Goal: Learn about a topic

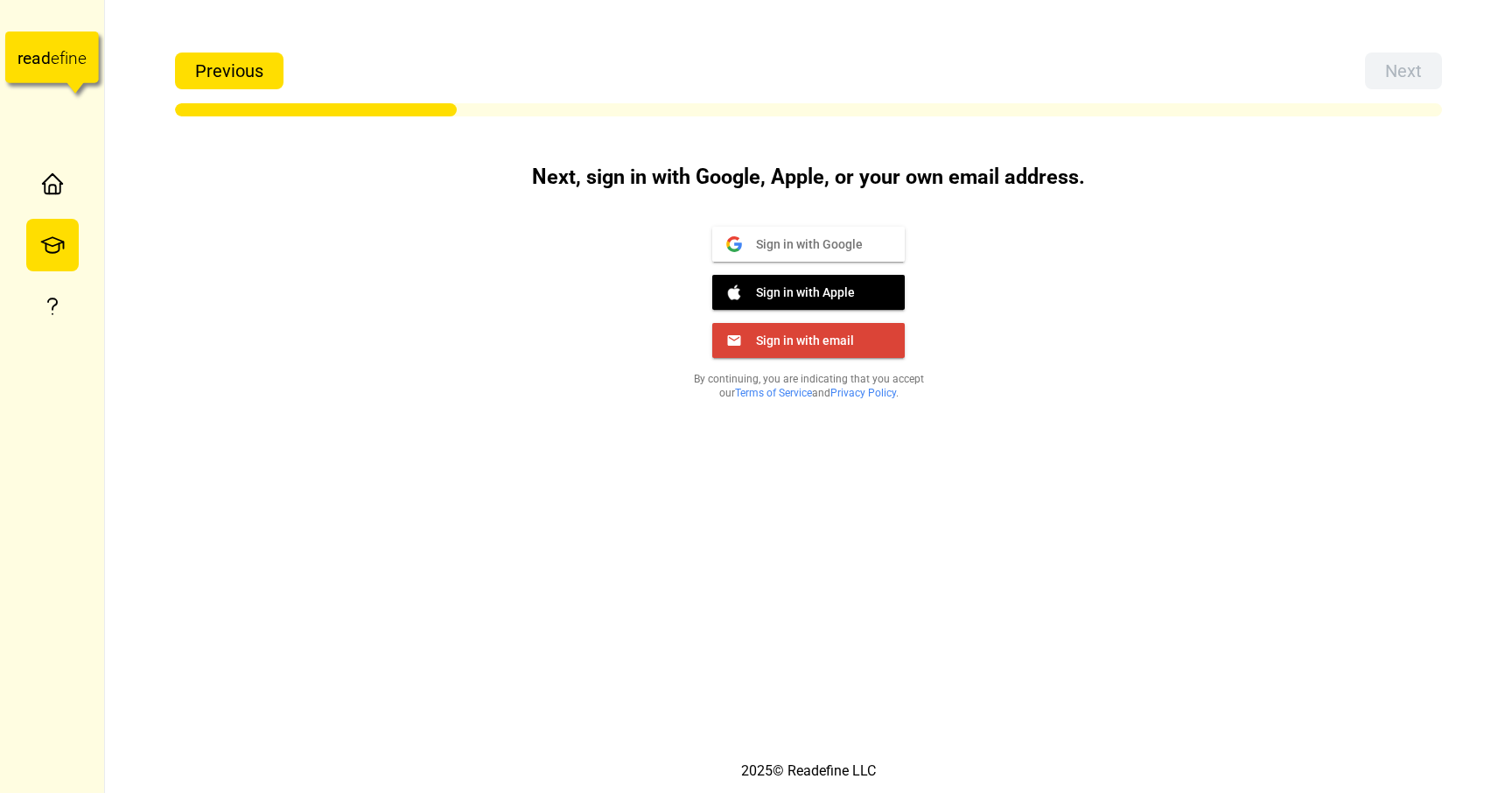
click at [1233, 271] on div "Sign in with Google Google Sign in with Apple Apple Sign in with email Email By…" at bounding box center [808, 317] width 875 height 208
click at [853, 239] on span "Sign in with Google" at bounding box center [802, 243] width 121 height 16
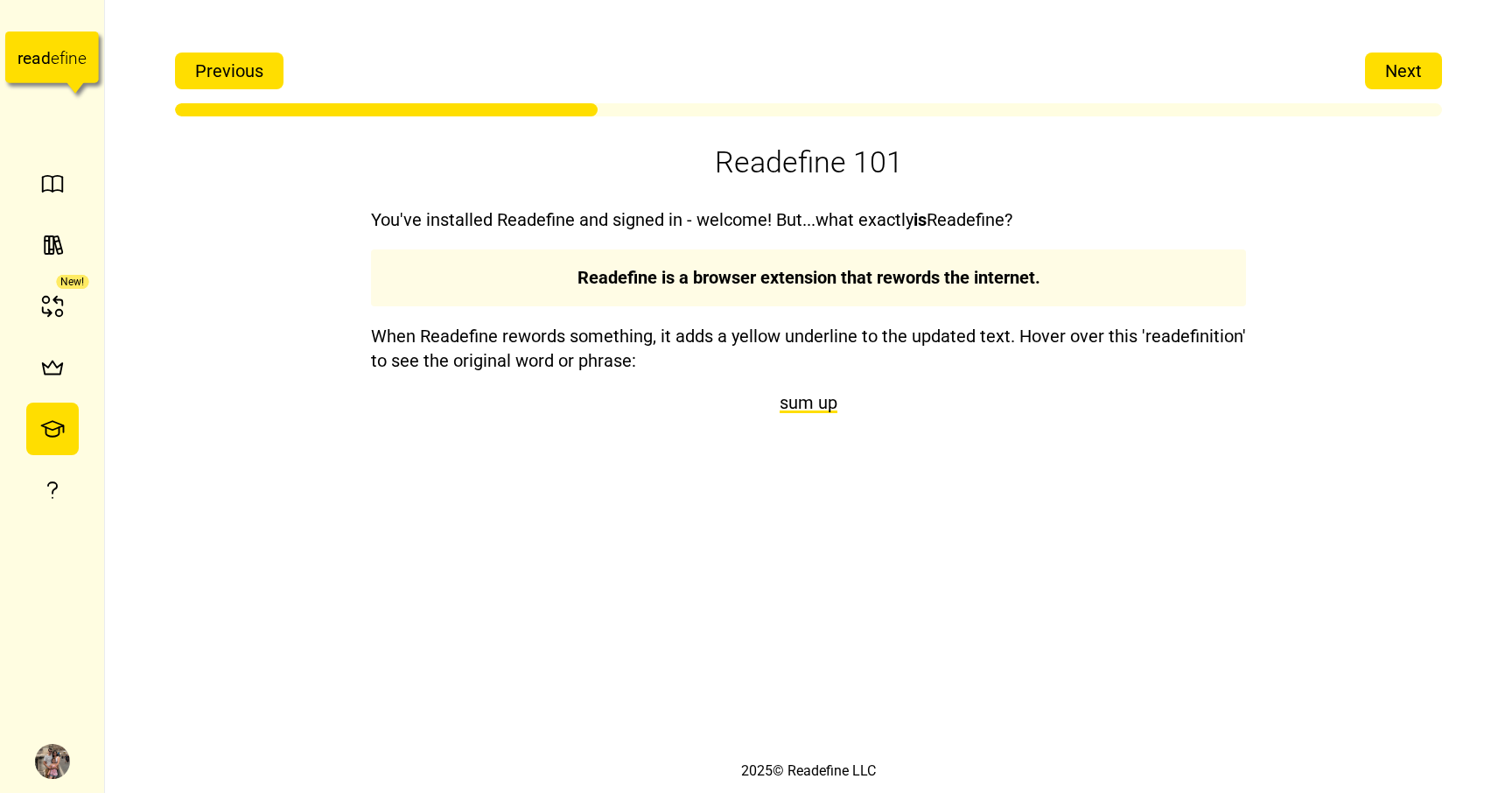
click at [1407, 62] on span "Next" at bounding box center [1403, 70] width 37 height 35
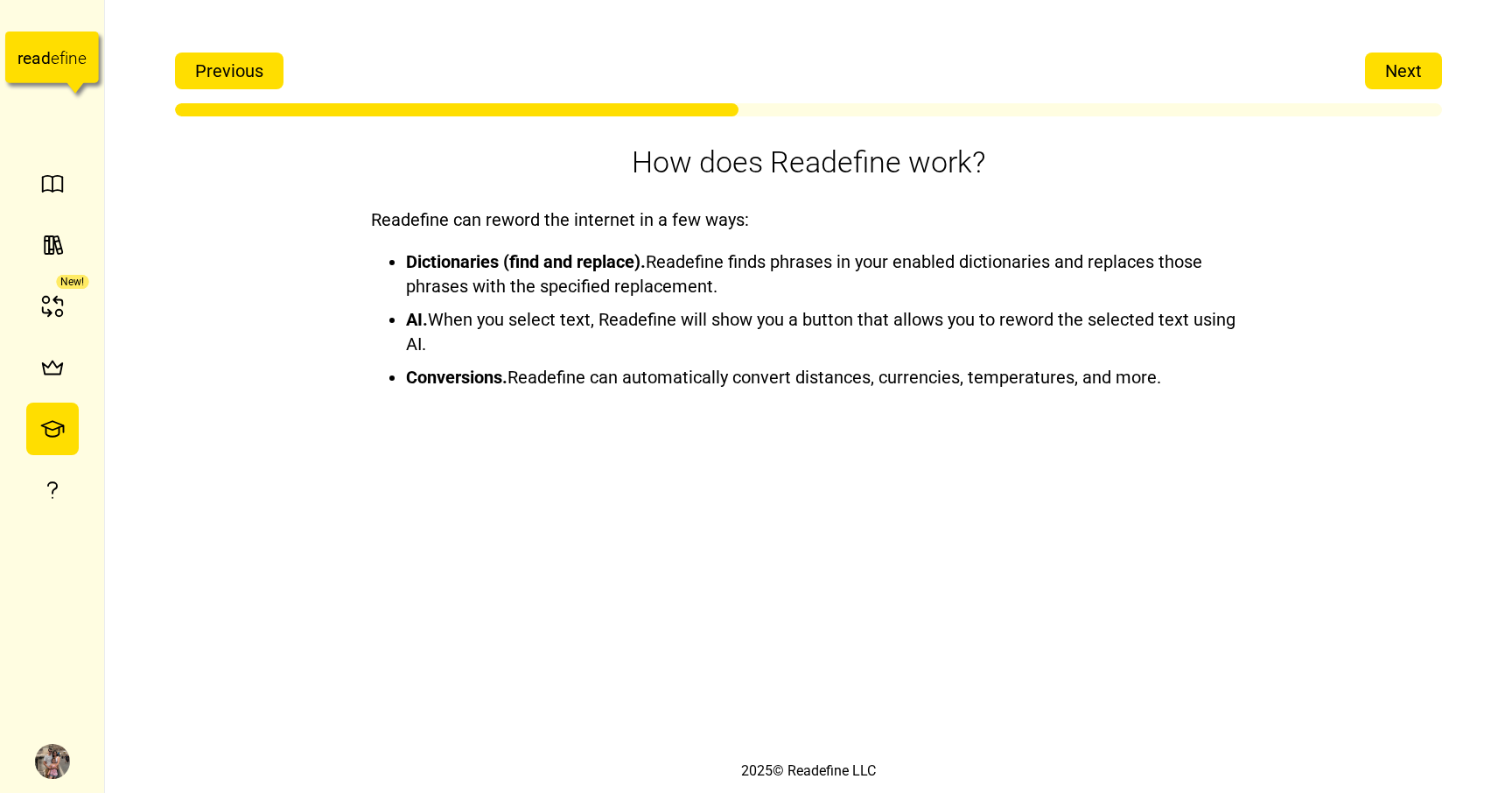
click at [1407, 62] on span "Next" at bounding box center [1403, 70] width 37 height 35
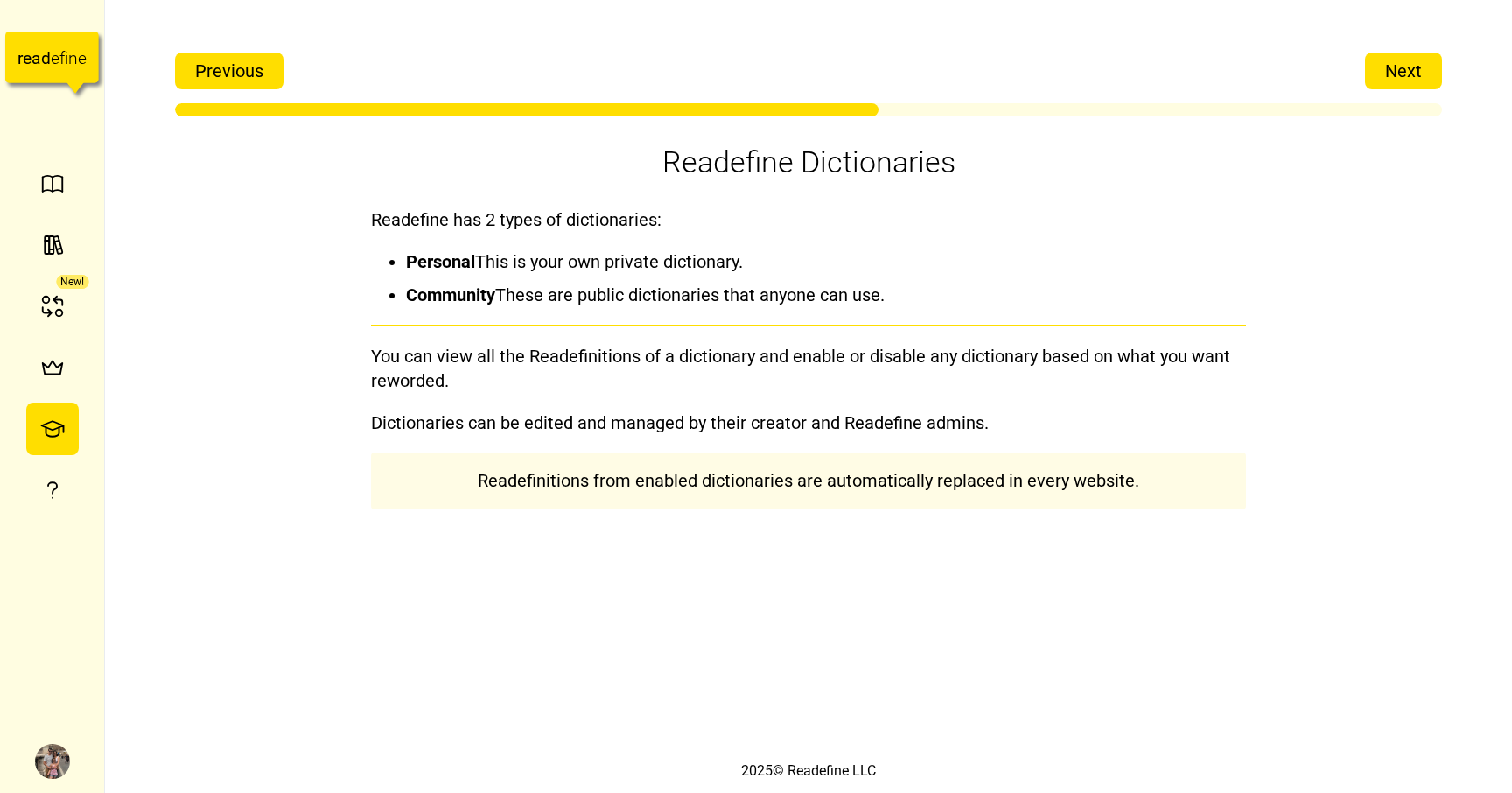
click at [1407, 62] on span "Next" at bounding box center [1403, 70] width 37 height 35
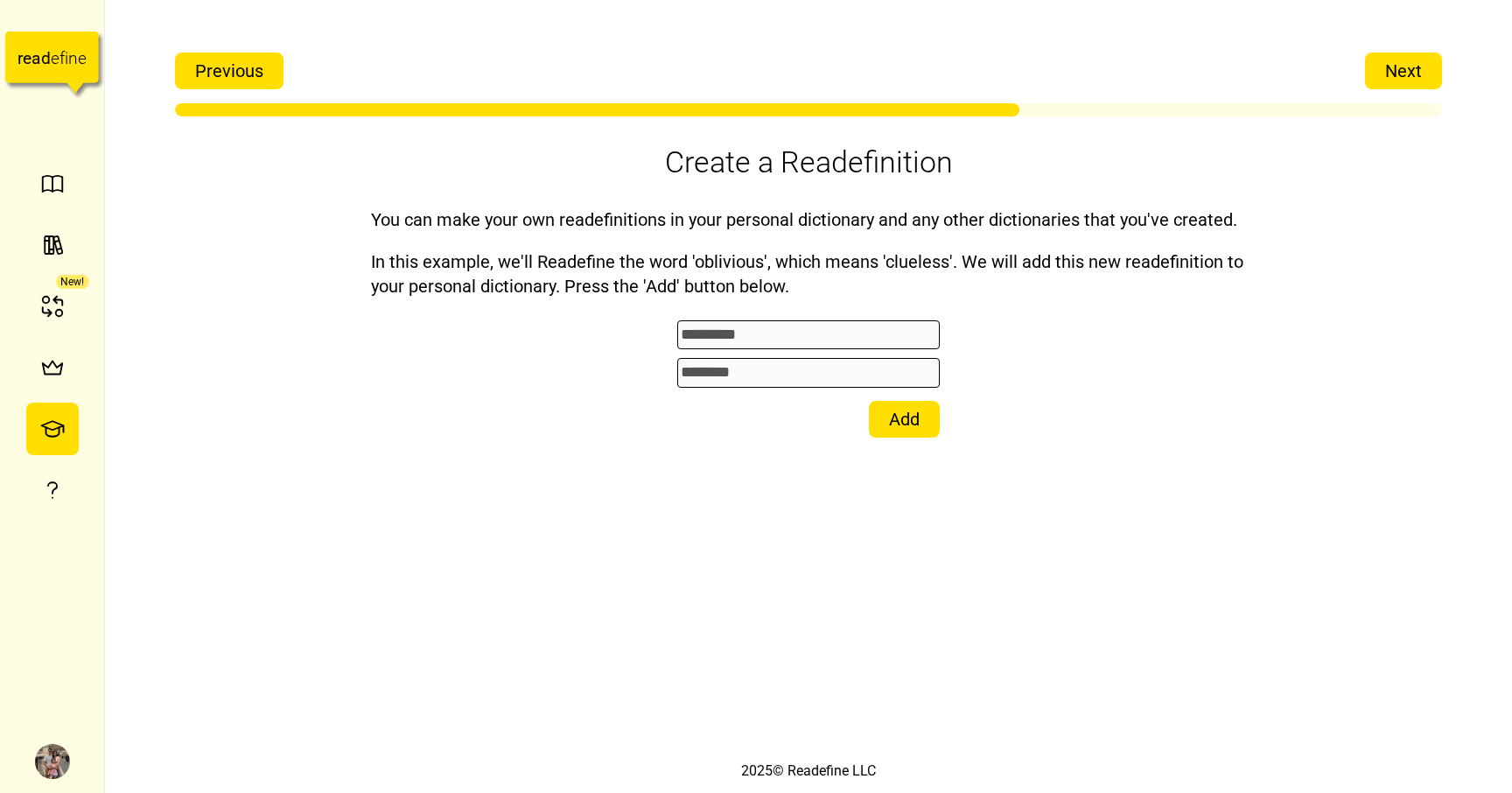
click at [1407, 62] on span "Next" at bounding box center [1403, 70] width 37 height 35
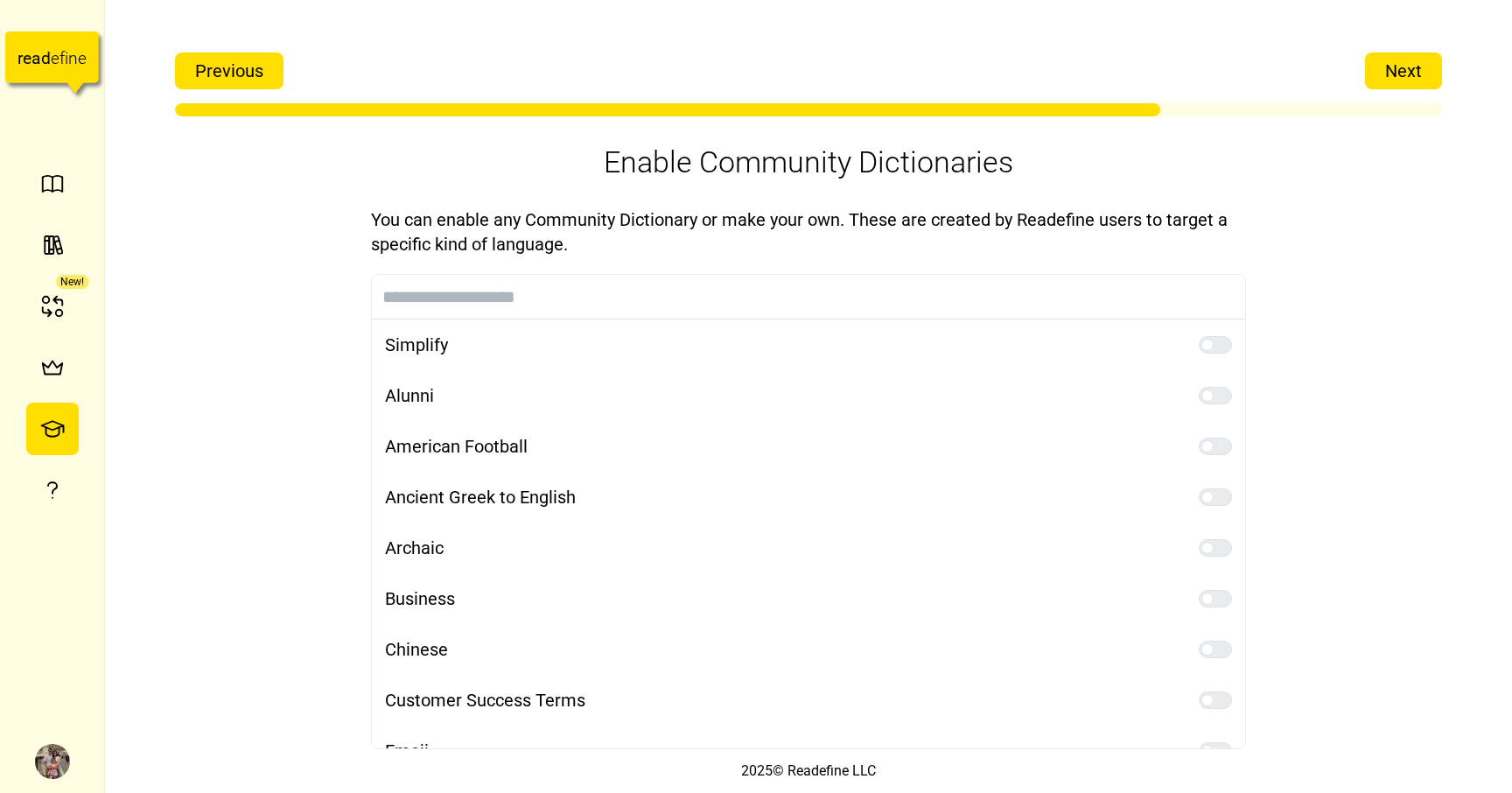
click at [235, 82] on span "Previous" at bounding box center [229, 70] width 68 height 35
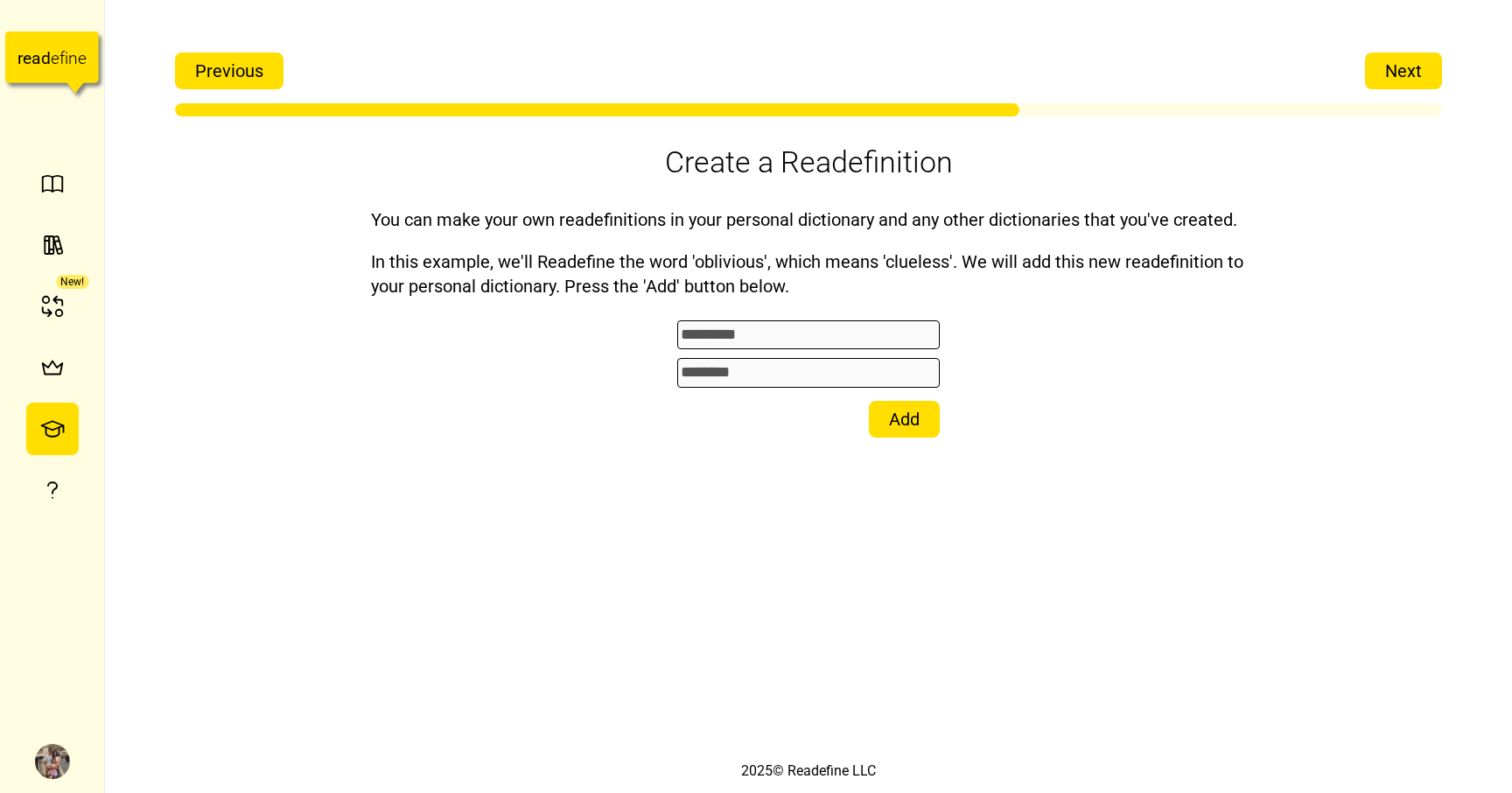
click at [1432, 72] on button "Next" at bounding box center [1403, 71] width 77 height 37
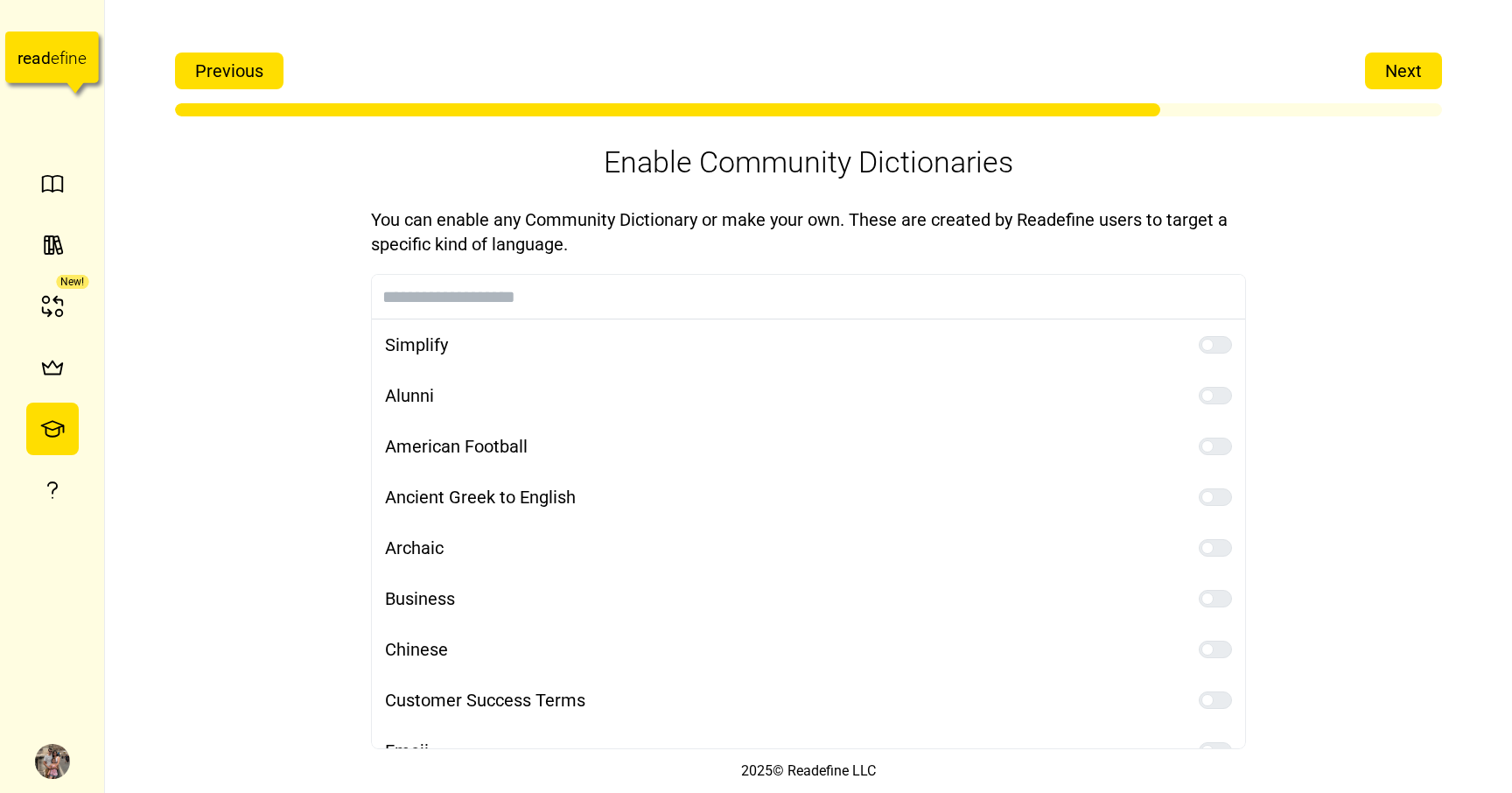
click at [662, 296] on input at bounding box center [808, 296] width 873 height 44
click at [1397, 78] on span "Next" at bounding box center [1403, 70] width 37 height 35
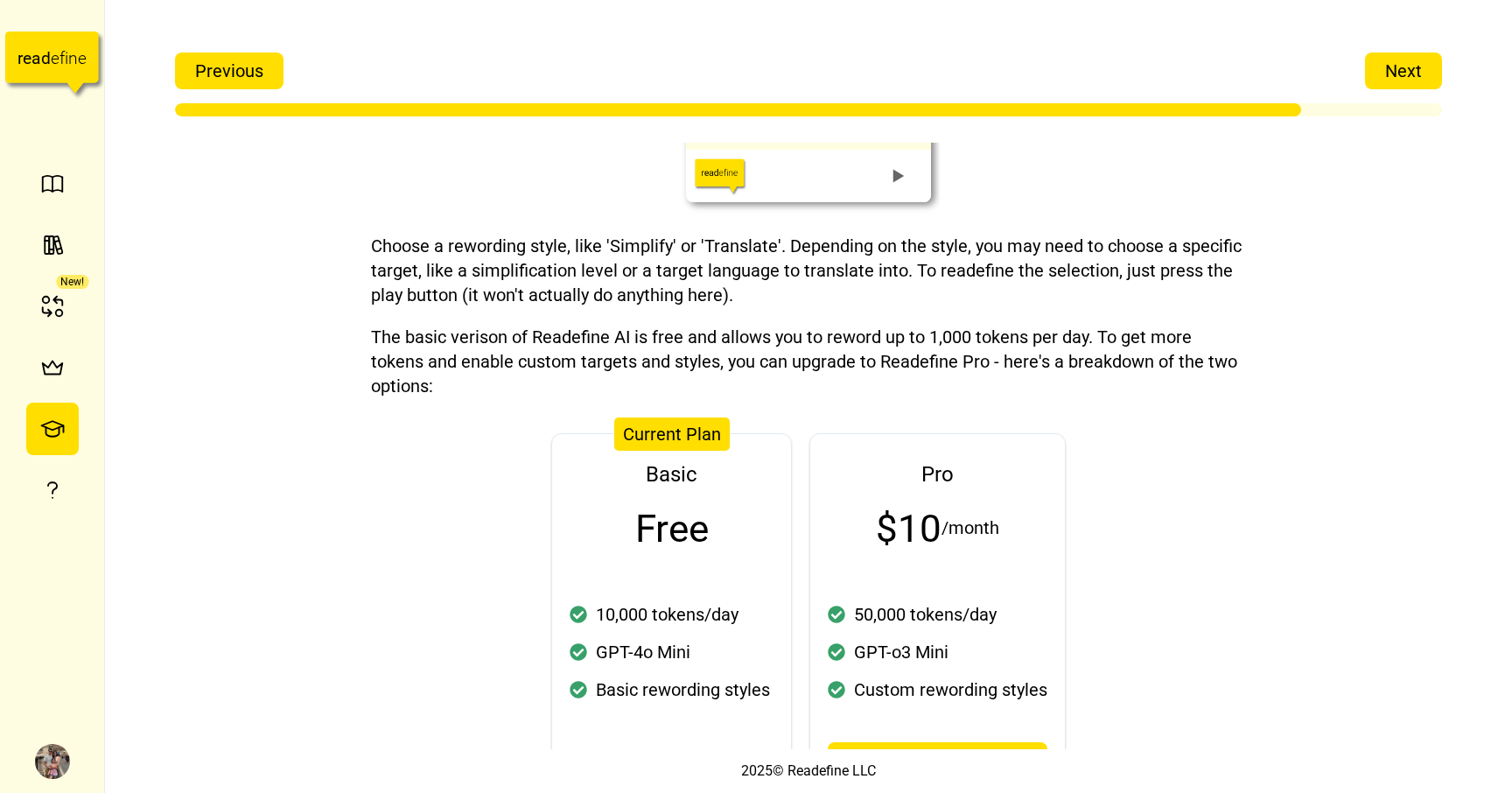
scroll to position [178, 0]
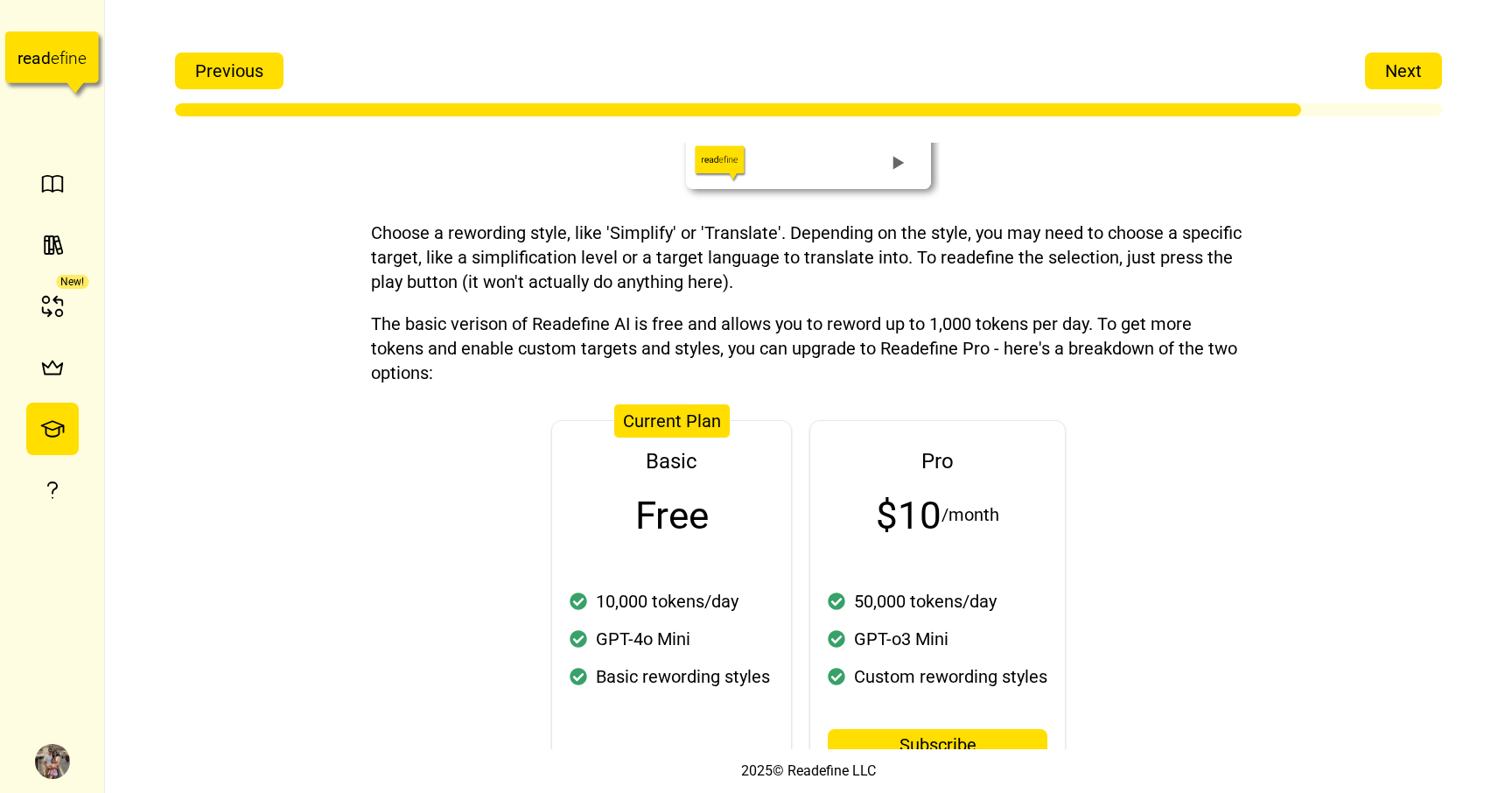
click at [727, 519] on div "Basic Free" at bounding box center [672, 492] width 239 height 142
click at [1385, 70] on span "Next" at bounding box center [1403, 70] width 37 height 35
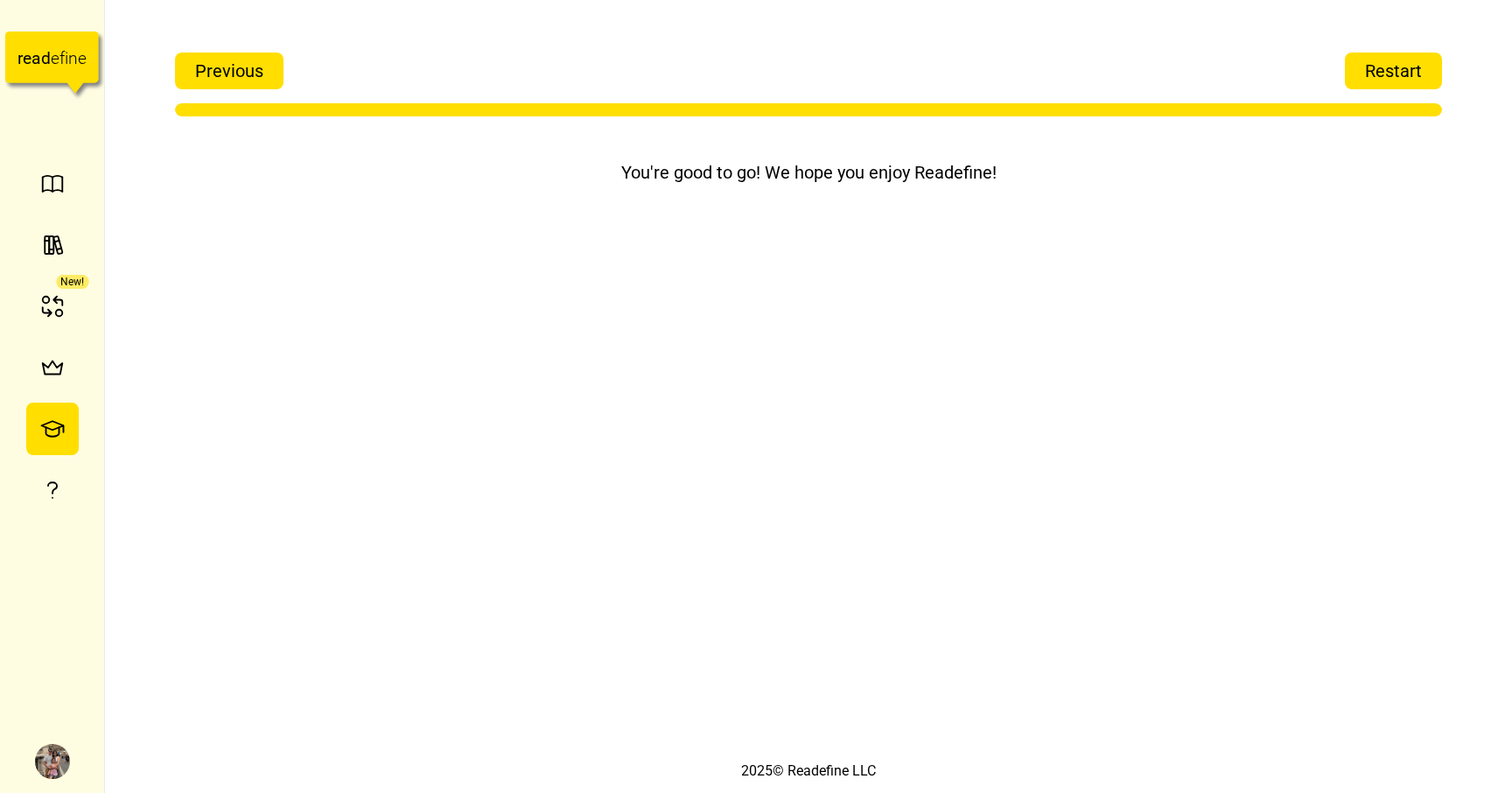
click at [1385, 70] on span "Restart" at bounding box center [1394, 70] width 57 height 35
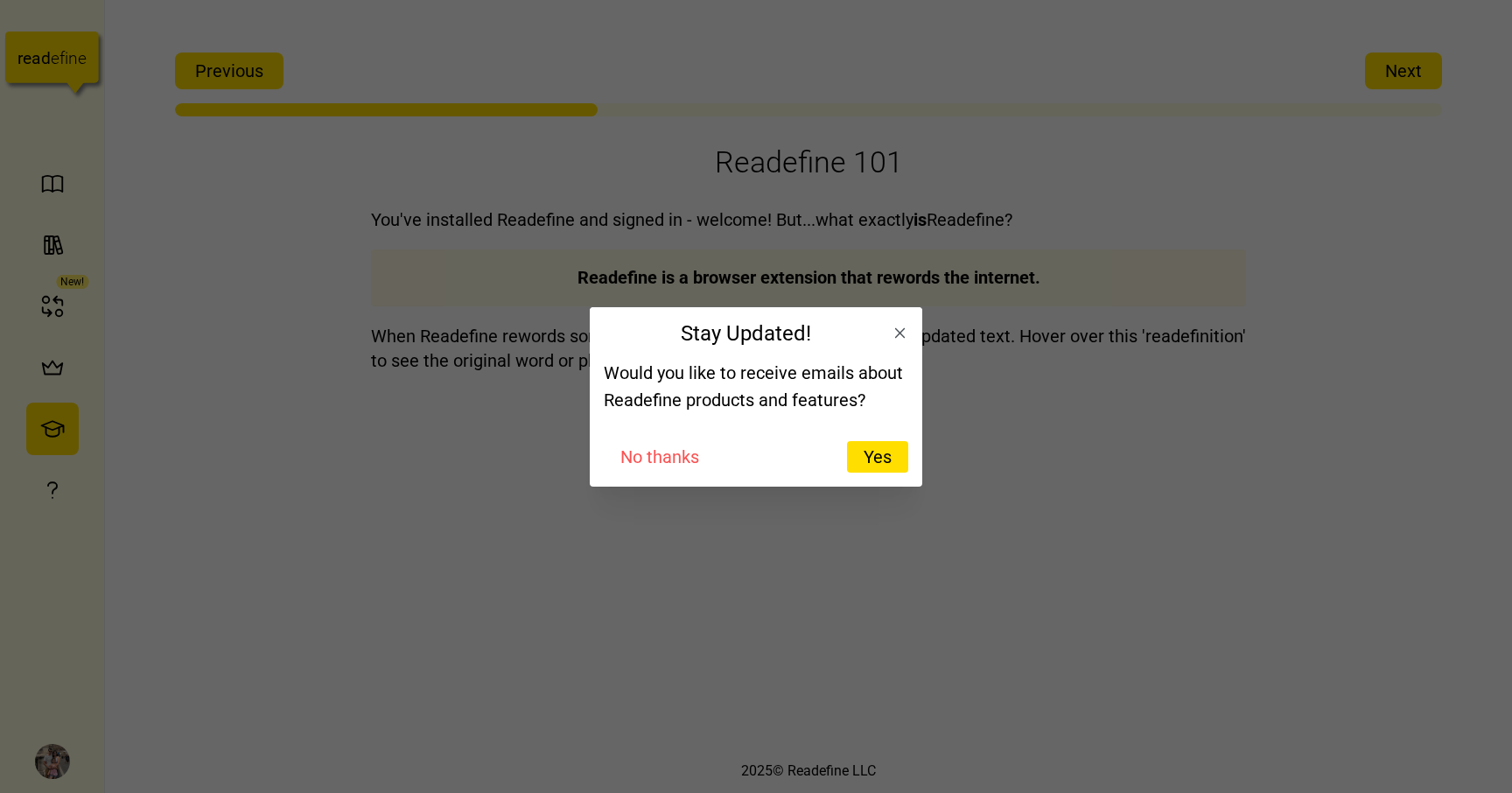
click at [659, 456] on span "No thanks" at bounding box center [659, 456] width 79 height 29
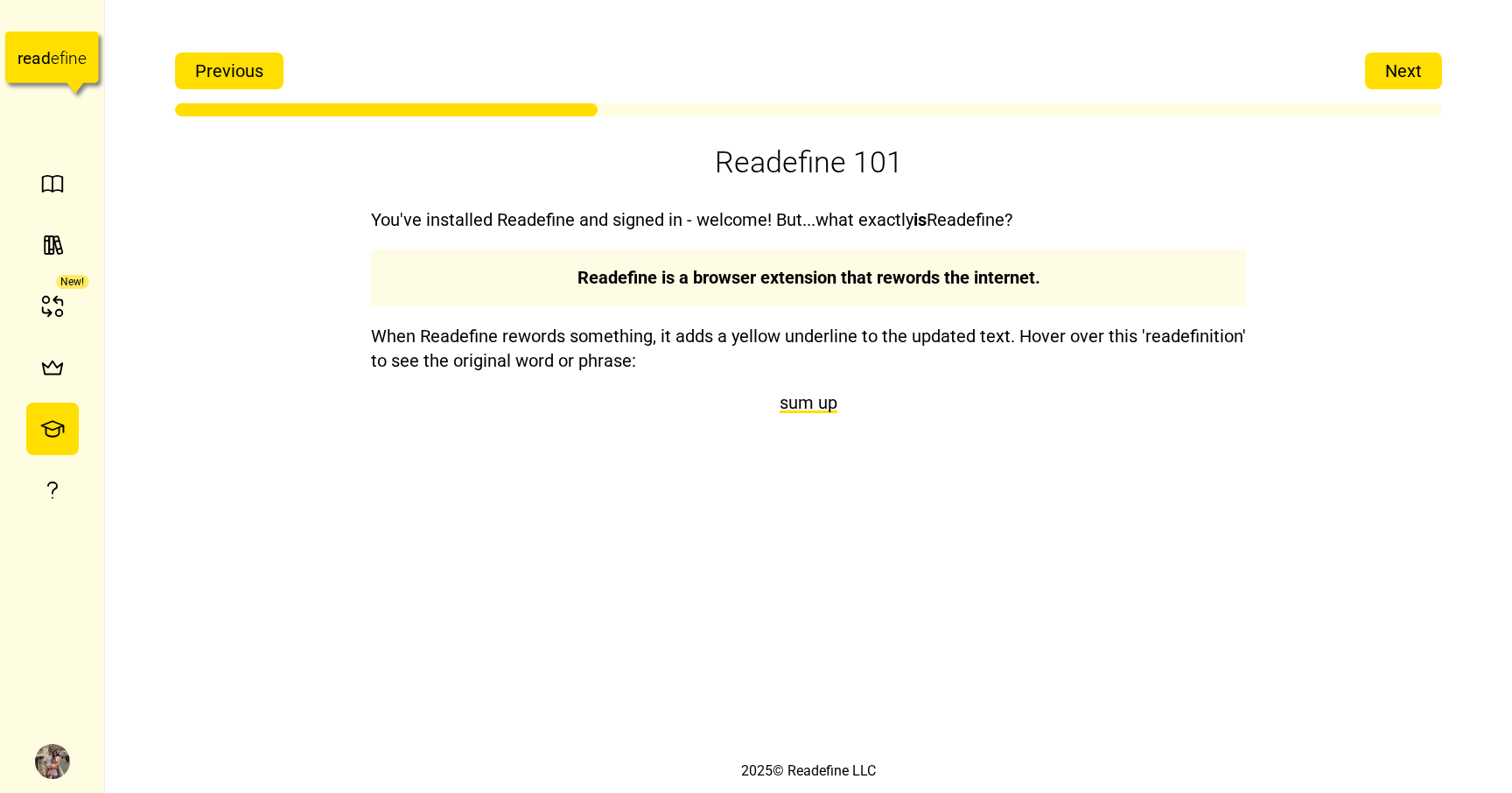
click at [1394, 82] on span "Next" at bounding box center [1403, 70] width 37 height 35
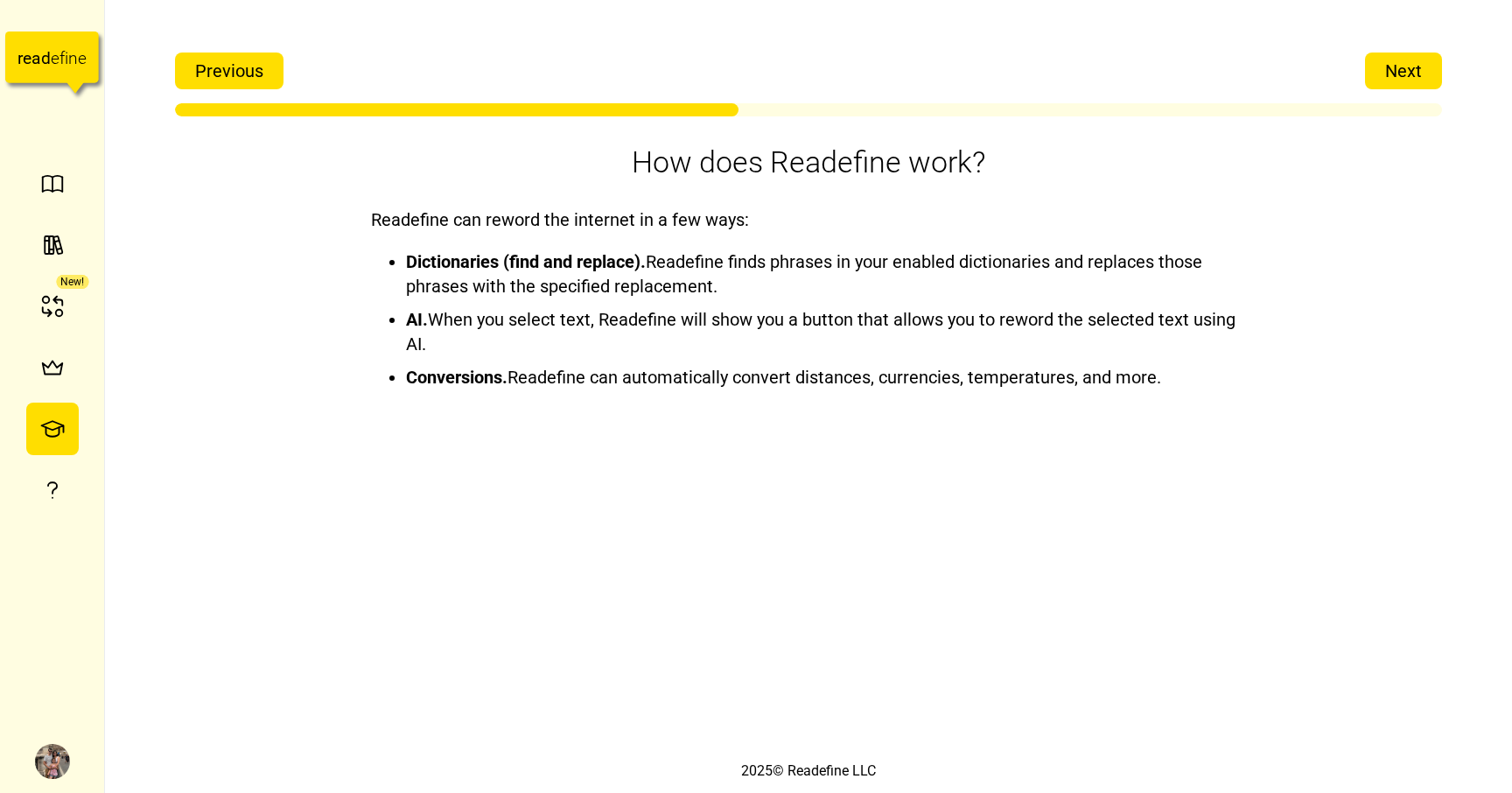
click at [1394, 82] on span "Next" at bounding box center [1403, 70] width 37 height 35
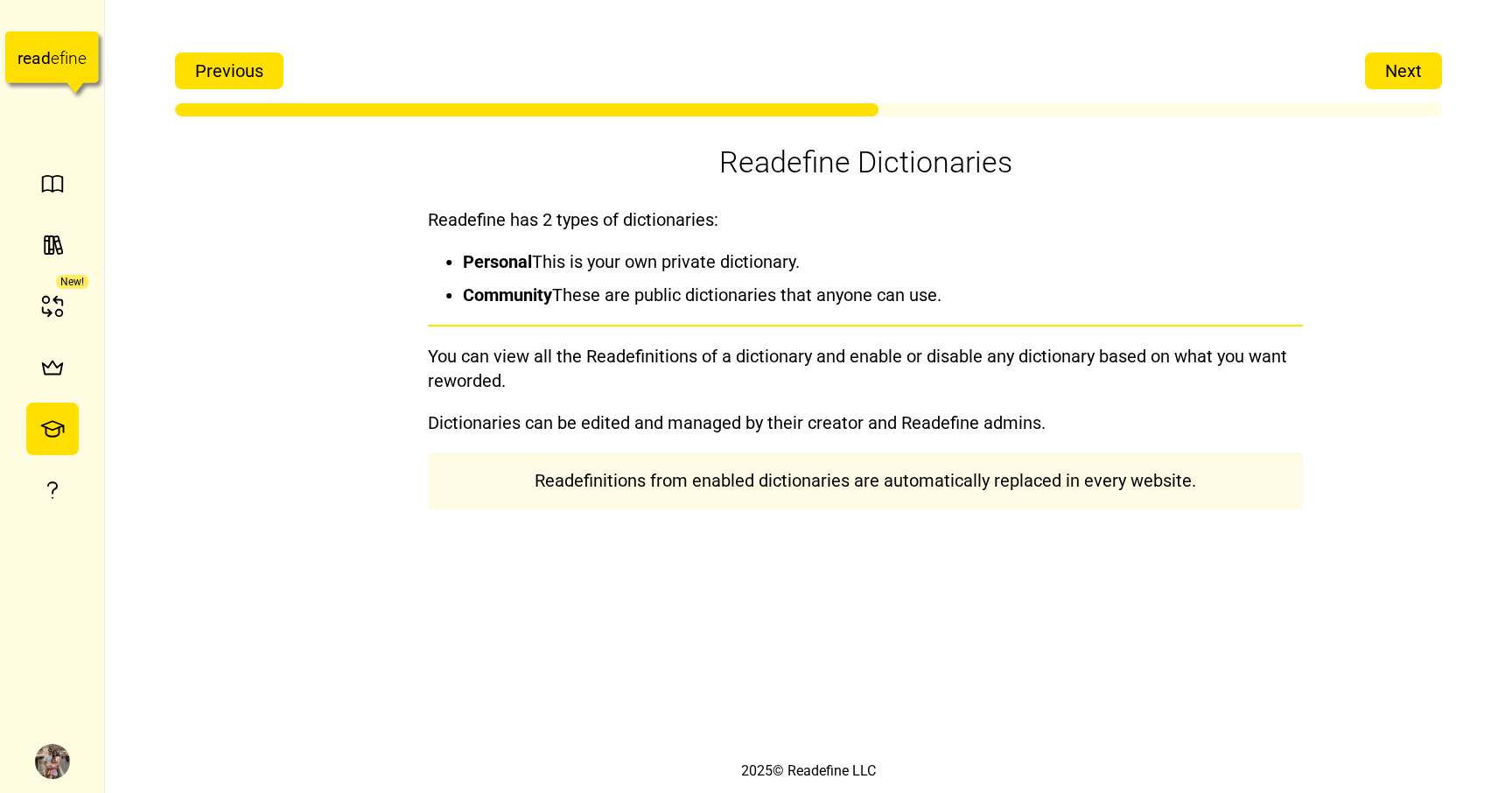
click at [1394, 82] on span "Next" at bounding box center [1403, 70] width 37 height 35
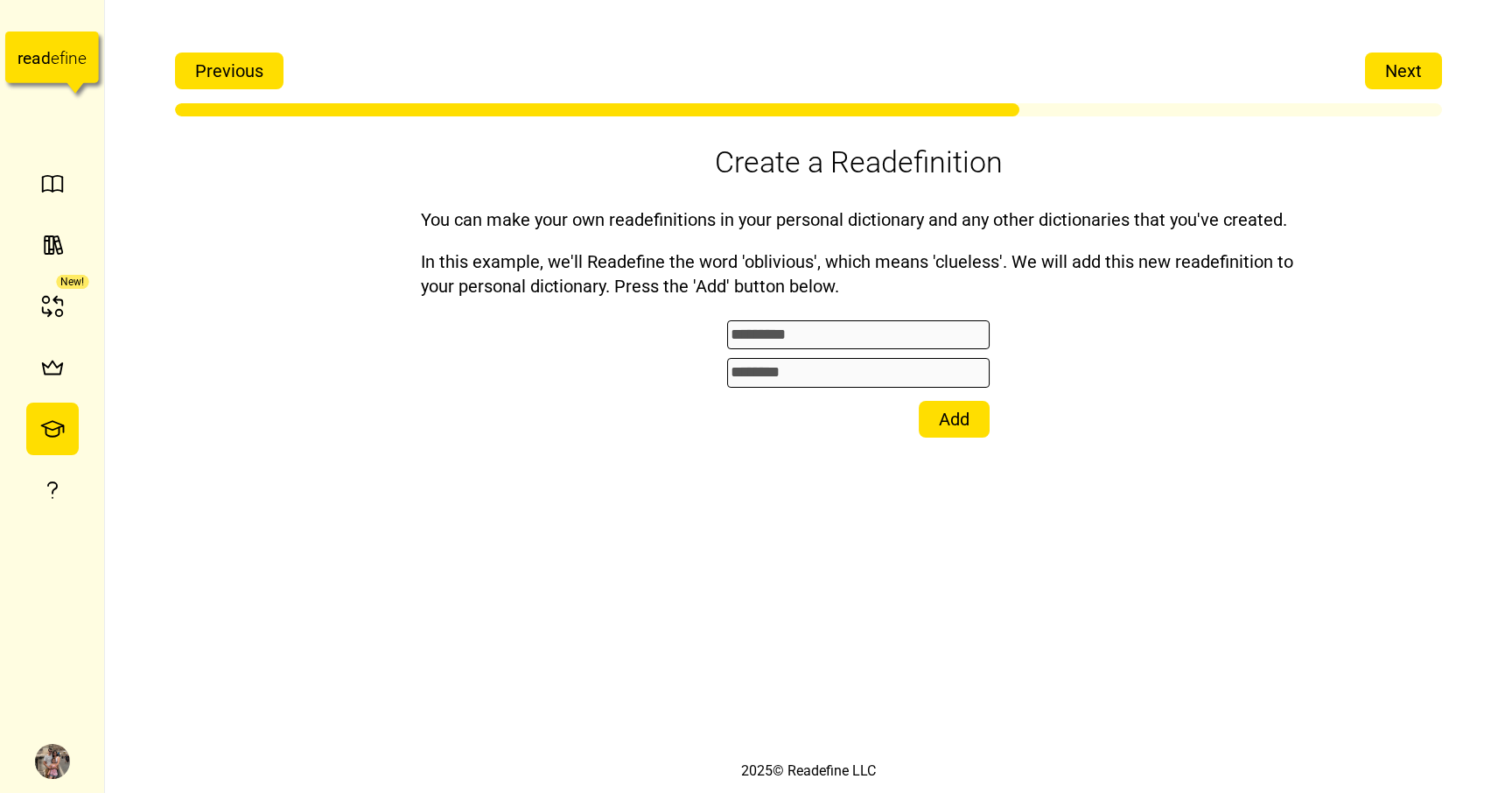
click at [1394, 82] on span "Next" at bounding box center [1403, 70] width 37 height 35
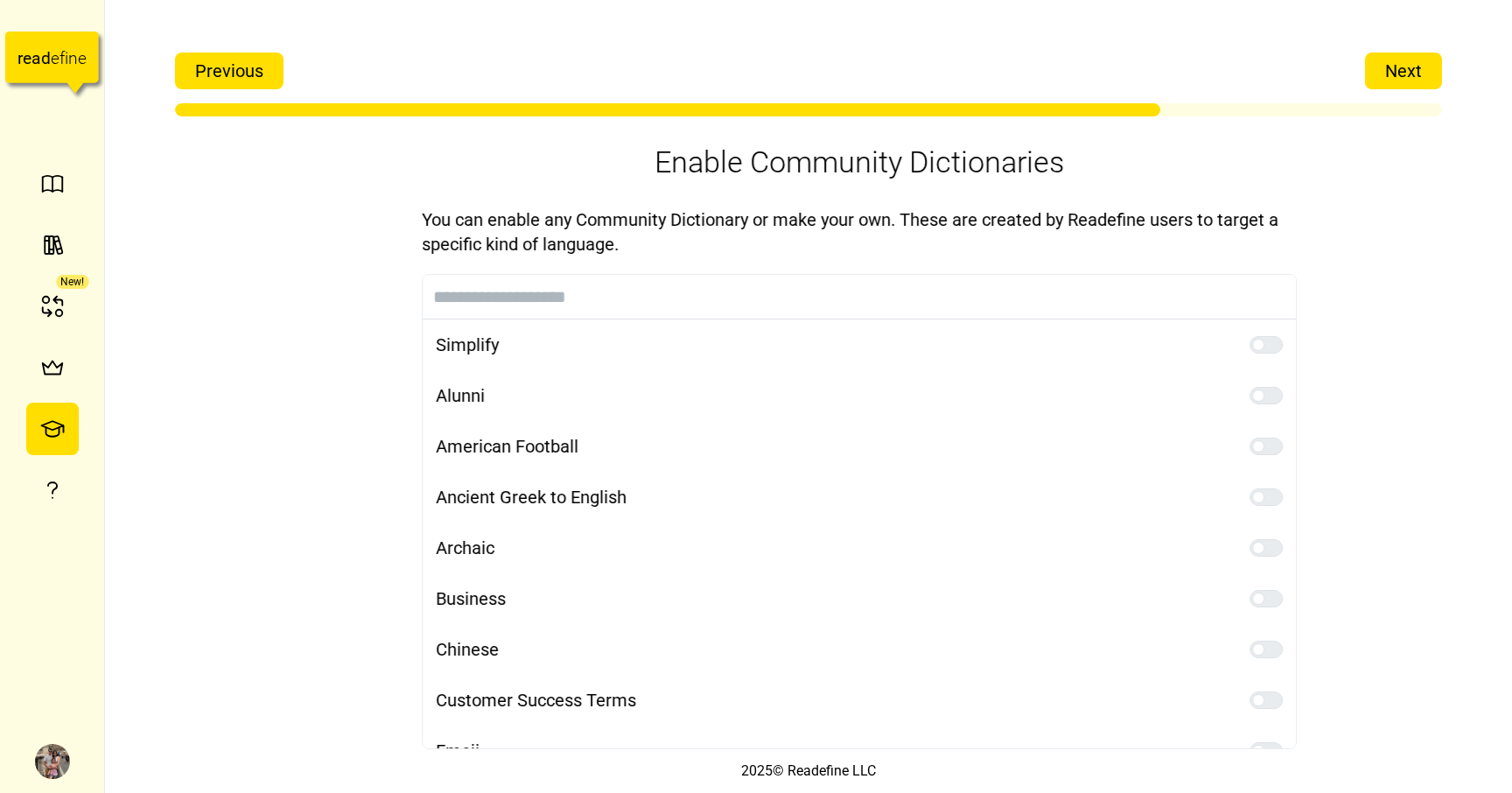
click at [1394, 82] on span "Next" at bounding box center [1403, 70] width 37 height 35
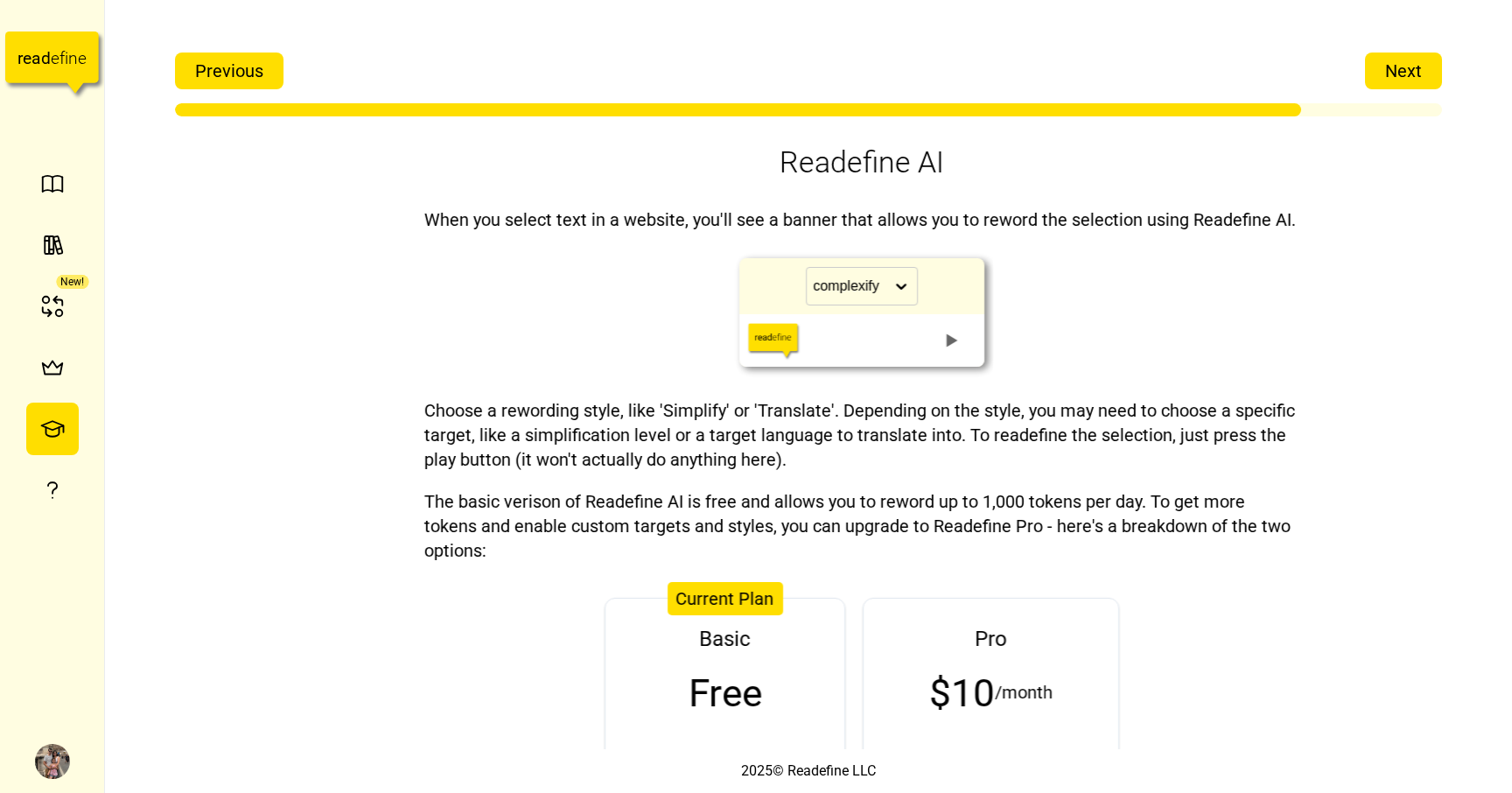
scroll to position [0, 0]
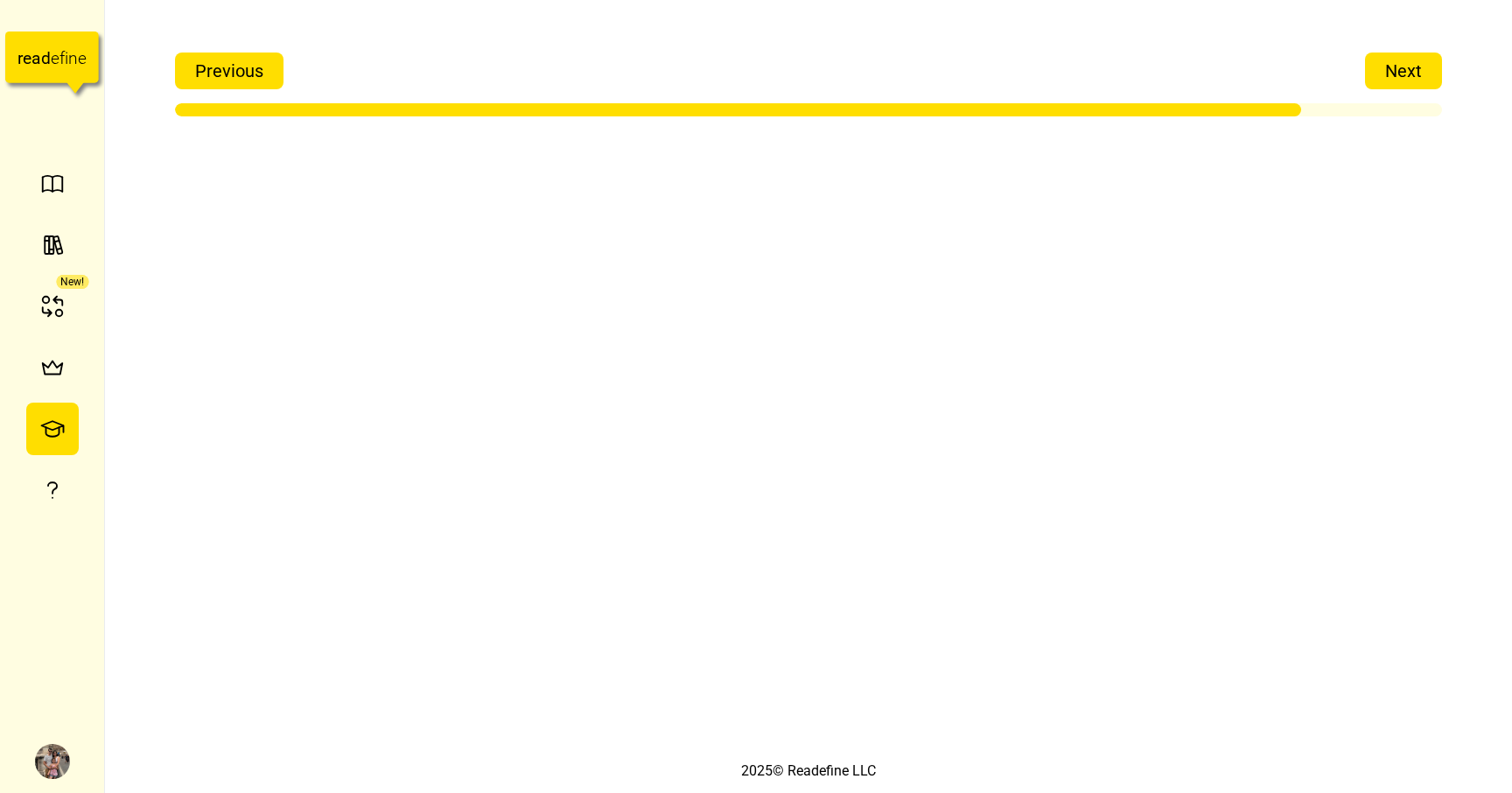
click at [1394, 82] on span "Next" at bounding box center [1403, 70] width 37 height 35
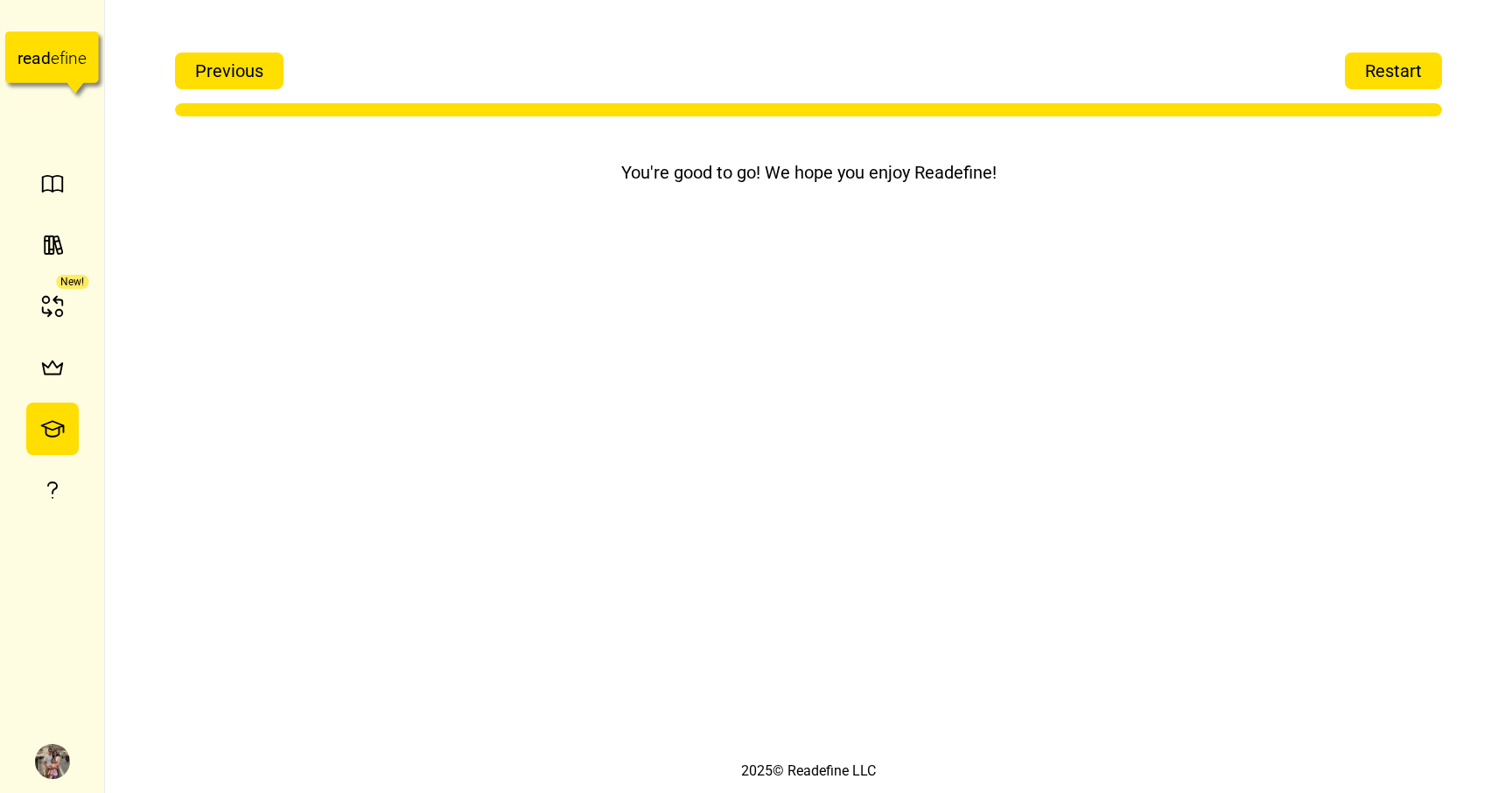
click at [1394, 82] on span "Restart" at bounding box center [1394, 70] width 57 height 35
